Goal: Information Seeking & Learning: Learn about a topic

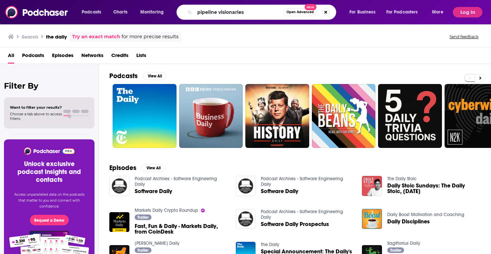
type input "pipeline visionaries"
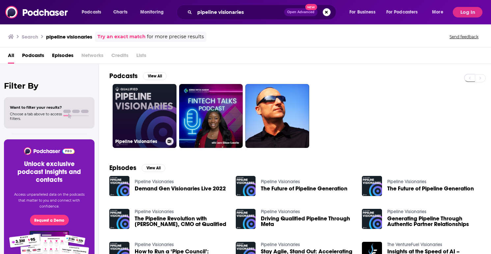
click at [143, 113] on link "Pipeline Visionaries" at bounding box center [145, 116] width 64 height 64
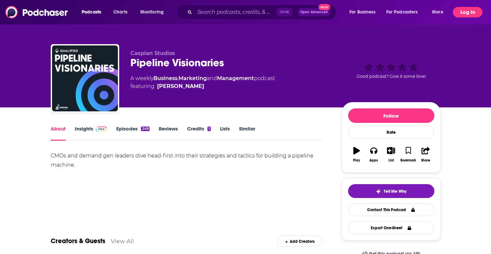
click at [466, 9] on button "Log In" at bounding box center [467, 12] width 30 height 11
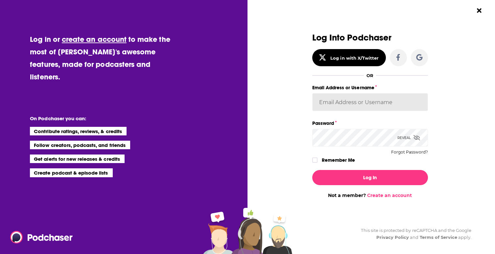
type input "HBurn"
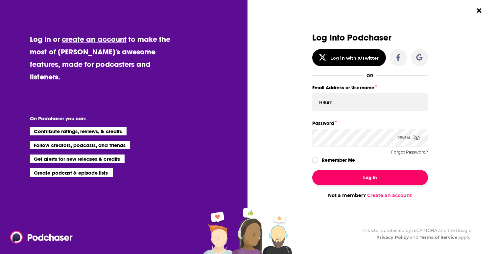
click at [366, 177] on button "Log In" at bounding box center [371, 177] width 116 height 15
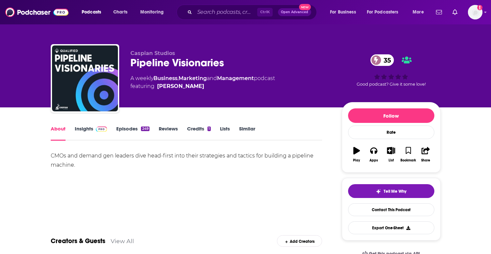
click at [86, 131] on link "Insights" at bounding box center [91, 132] width 33 height 15
